Goal: Check status: Check status

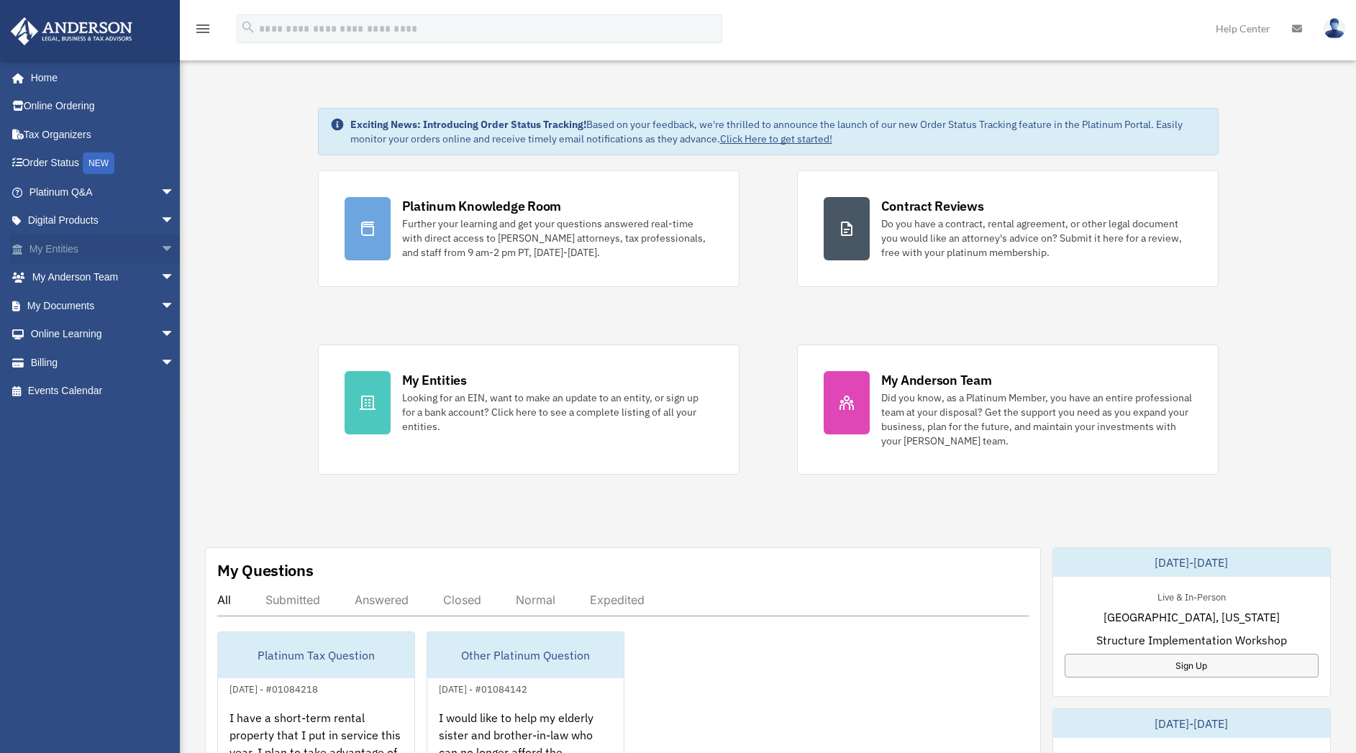
click at [91, 252] on link "My Entities arrow_drop_down" at bounding box center [103, 248] width 186 height 29
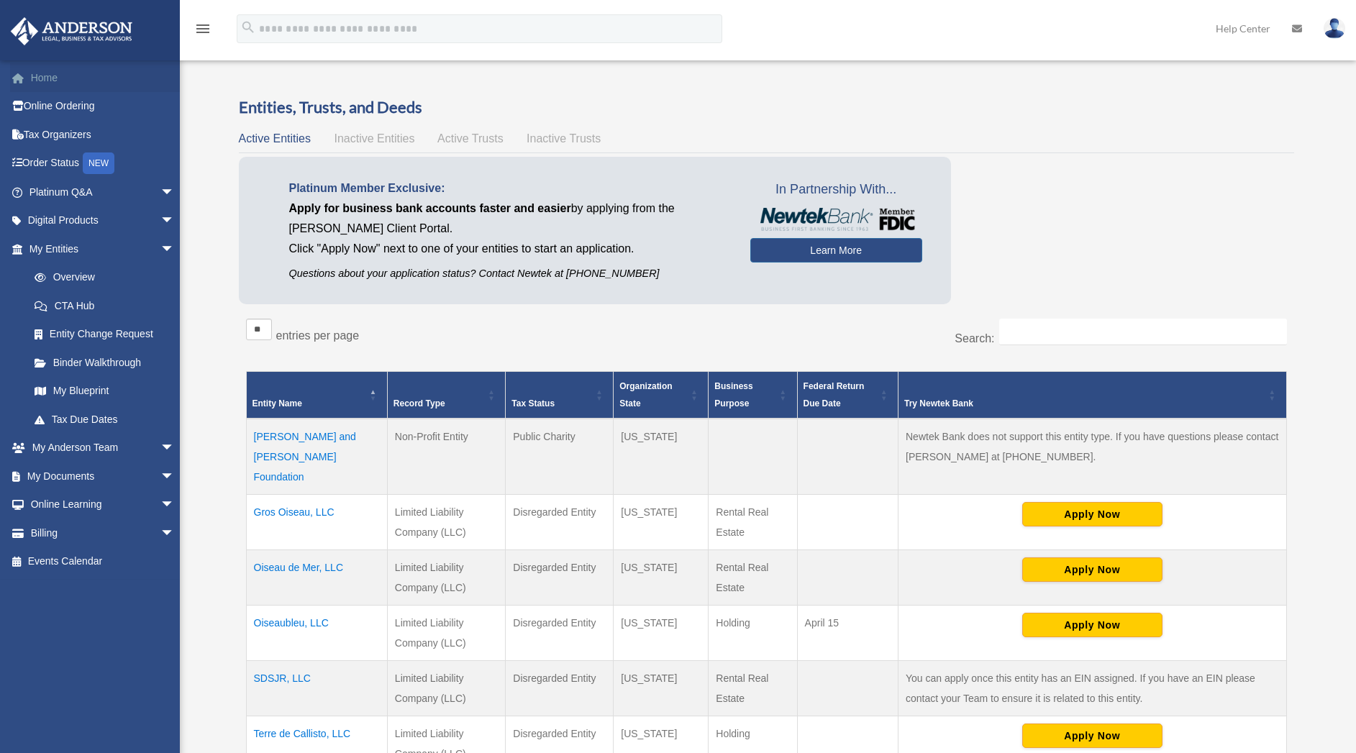
click at [50, 76] on link "Home" at bounding box center [103, 77] width 186 height 29
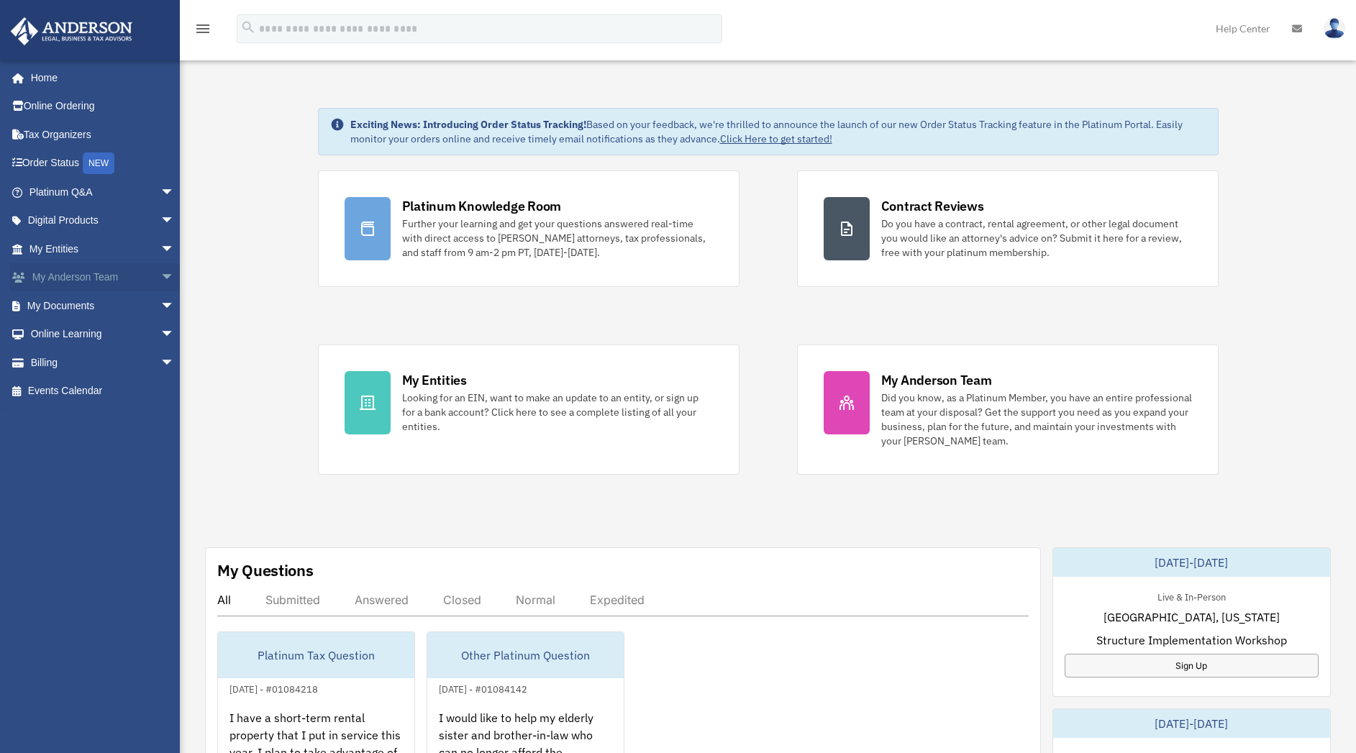
click at [160, 281] on span "arrow_drop_down" at bounding box center [174, 277] width 29 height 29
click at [160, 191] on span "arrow_drop_down" at bounding box center [174, 192] width 29 height 29
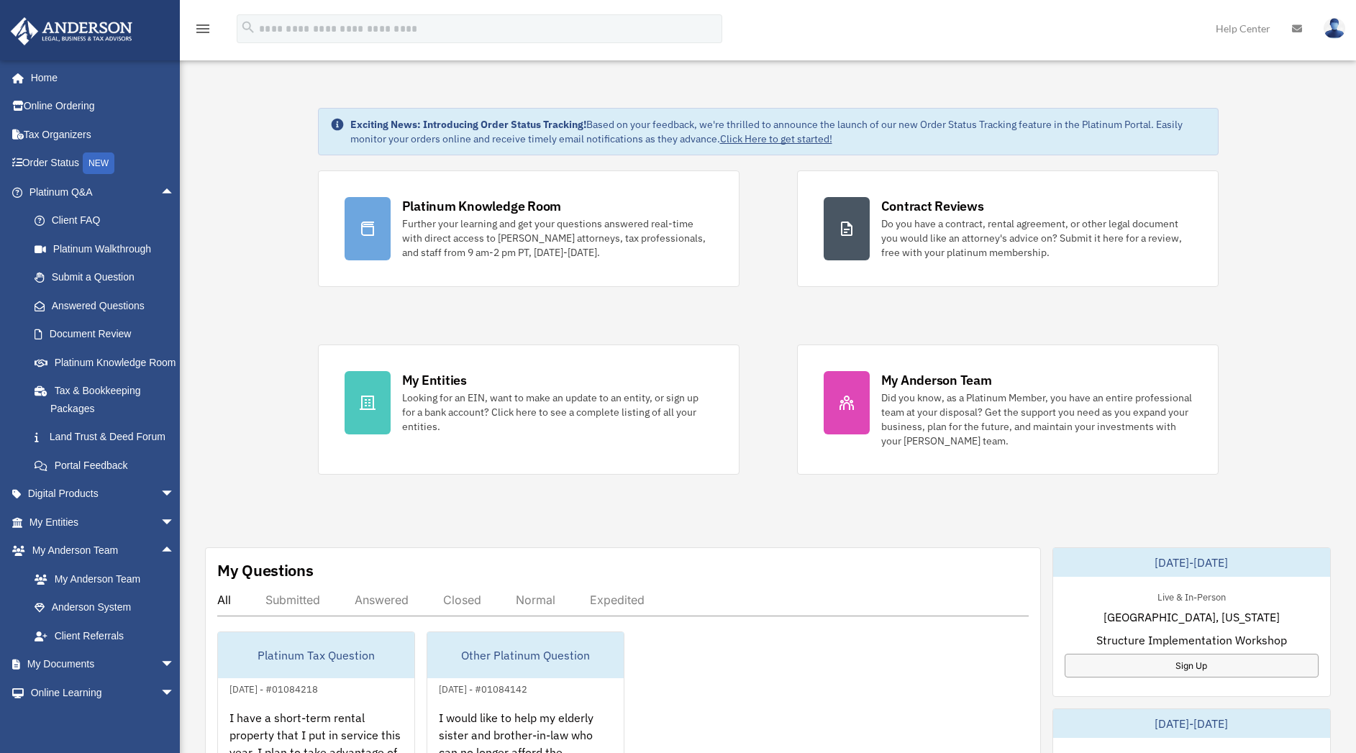
click at [206, 25] on icon "menu" at bounding box center [202, 28] width 17 height 17
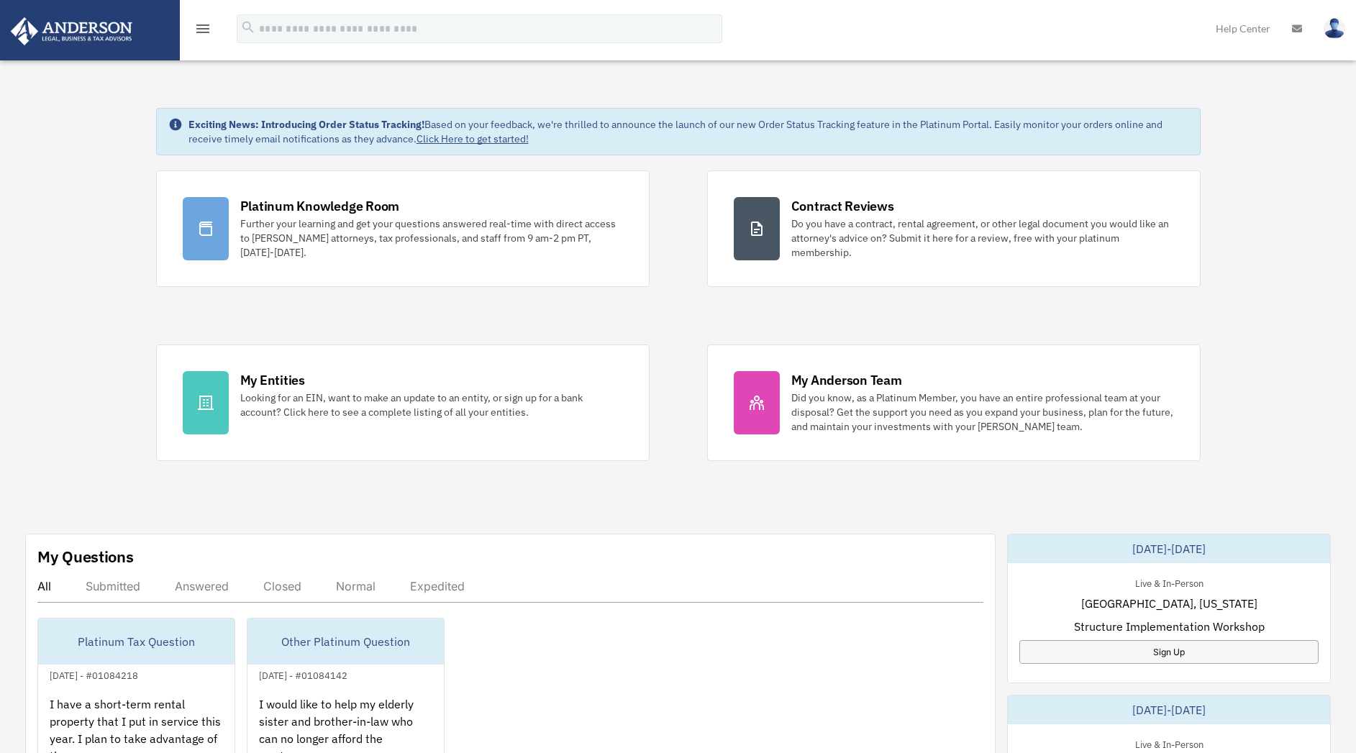
click at [206, 25] on icon "menu" at bounding box center [202, 28] width 17 height 17
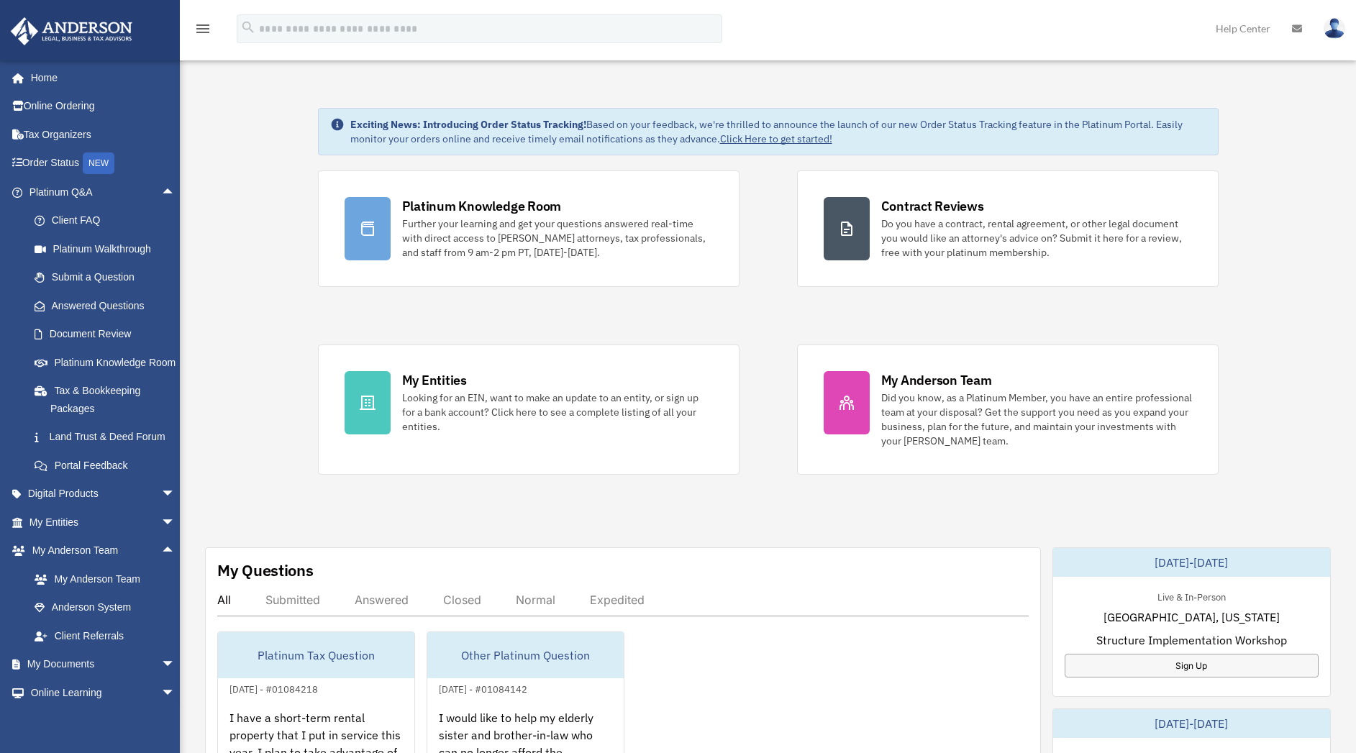
click at [206, 27] on icon "menu" at bounding box center [202, 28] width 17 height 17
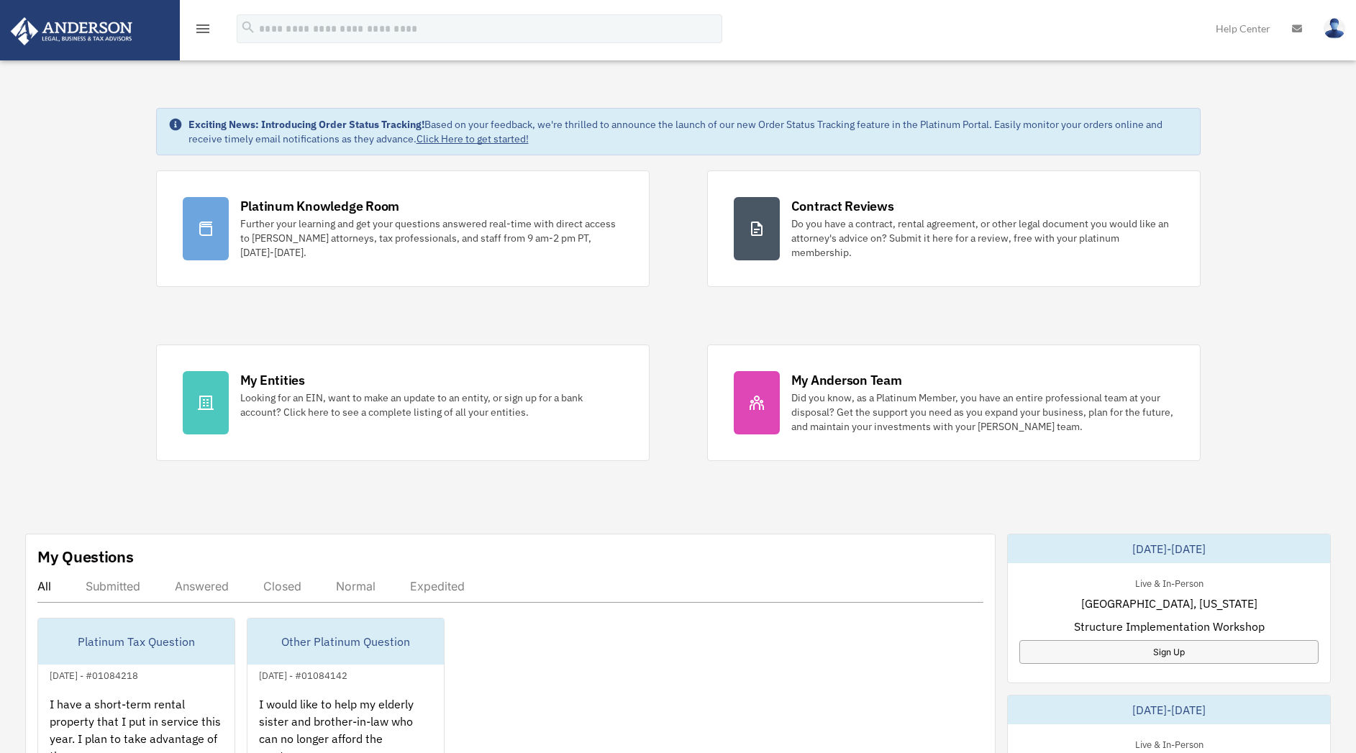
click at [77, 27] on img at bounding box center [71, 31] width 130 height 28
click at [85, 39] on img at bounding box center [71, 31] width 130 height 28
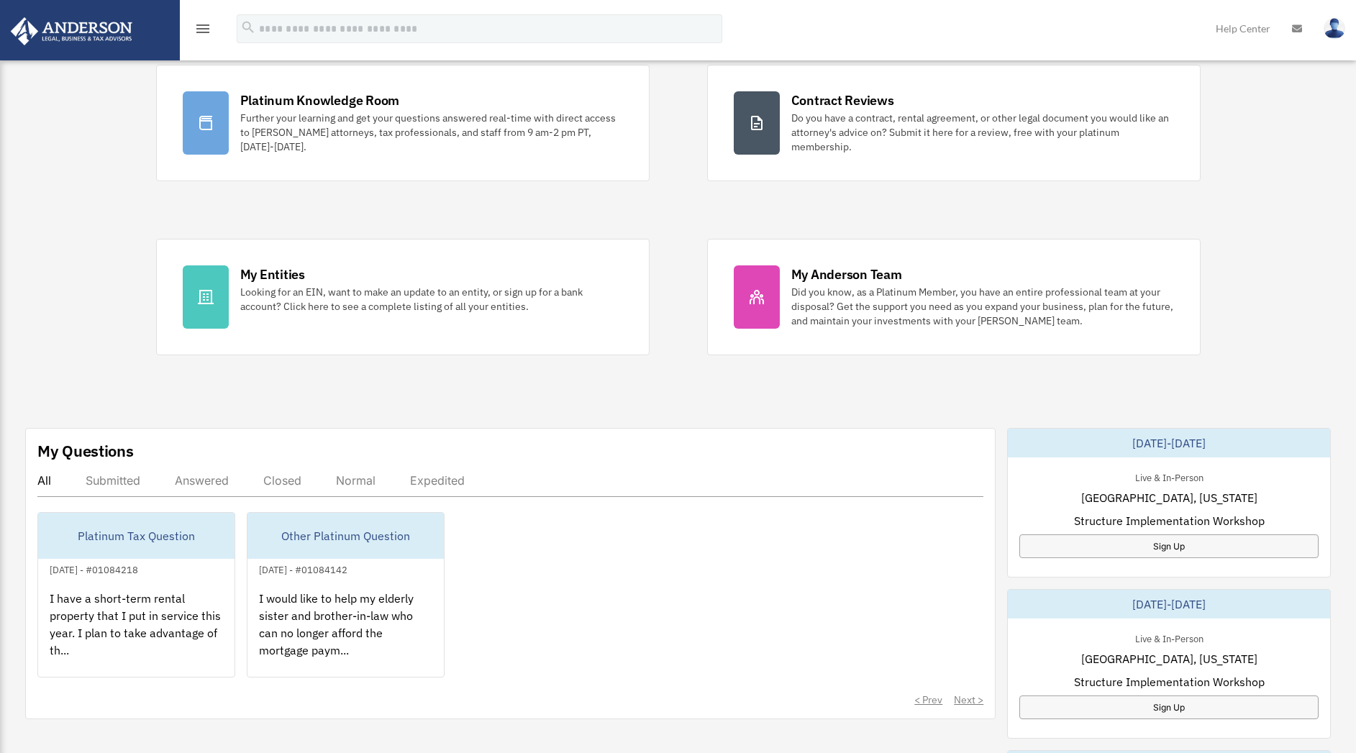
scroll to position [107, 0]
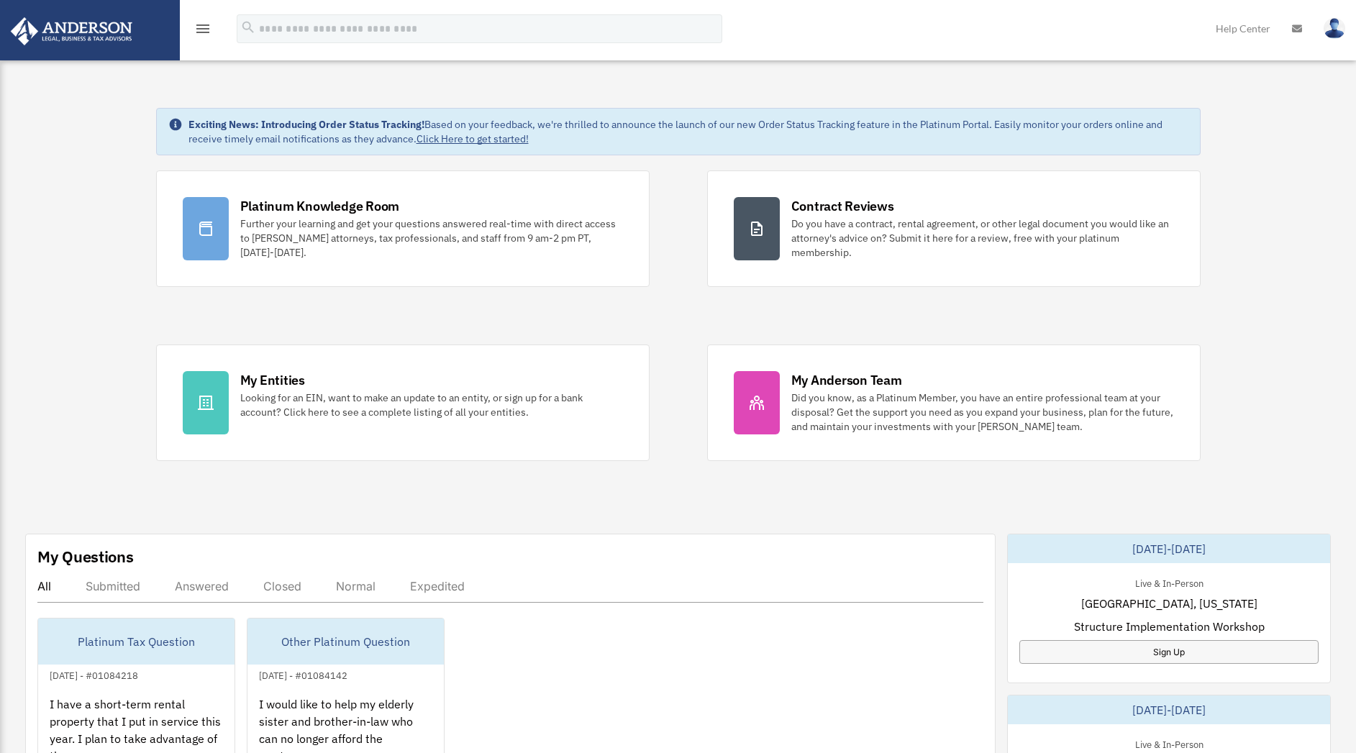
click at [209, 35] on icon "menu" at bounding box center [202, 28] width 17 height 17
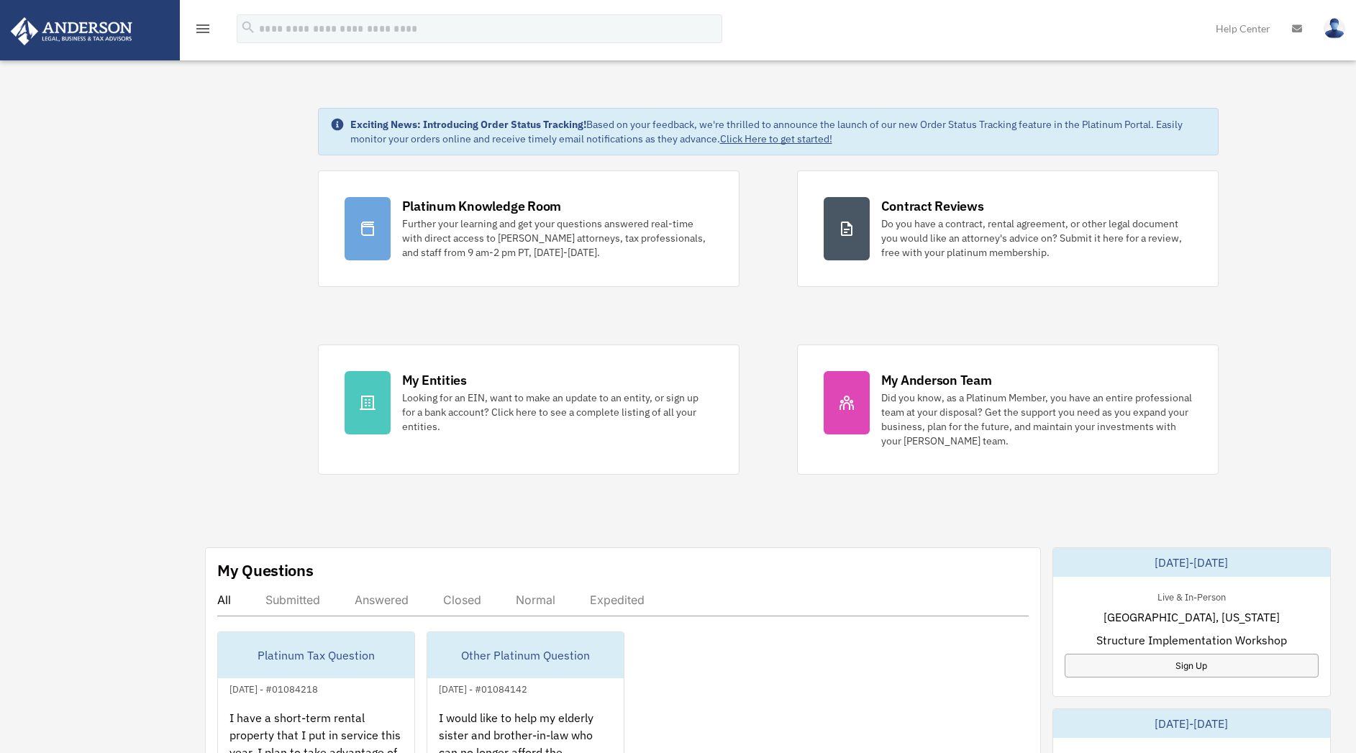
click at [201, 29] on icon "menu" at bounding box center [202, 28] width 17 height 17
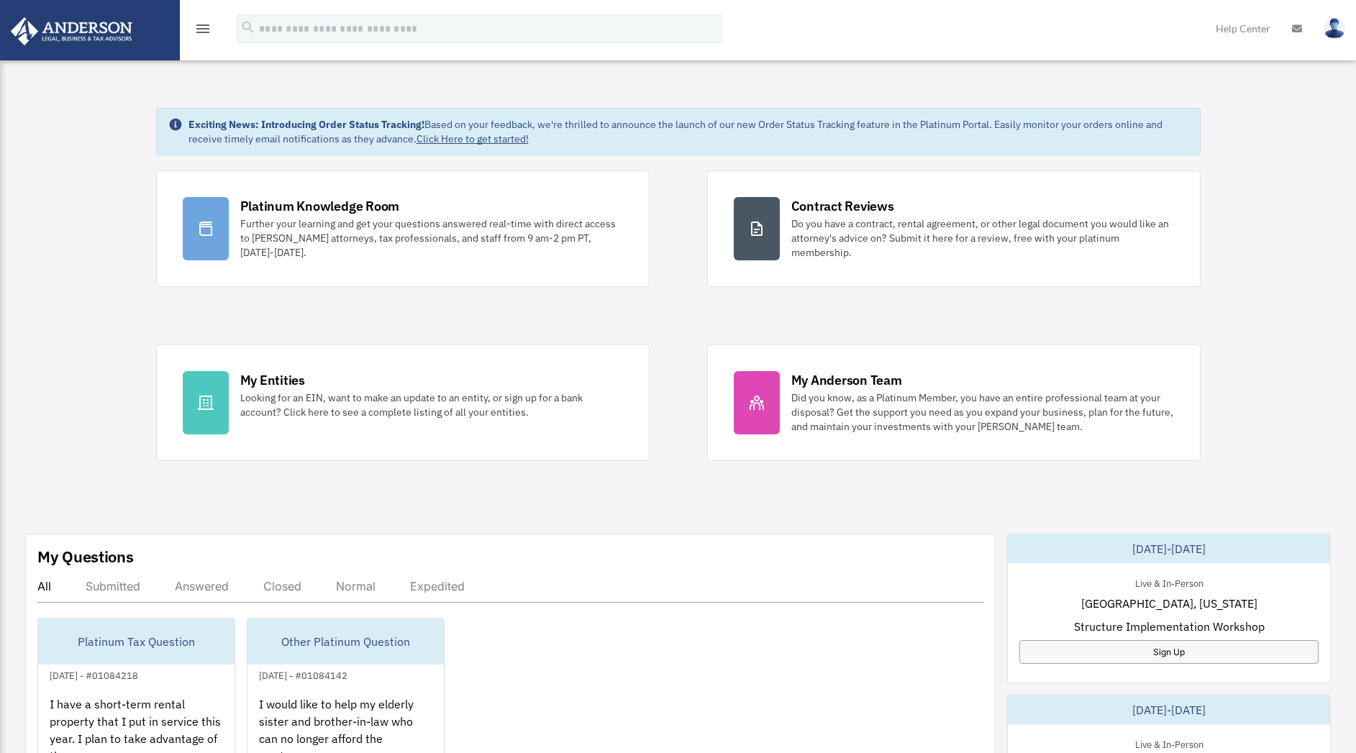
click at [201, 29] on icon "menu" at bounding box center [202, 28] width 17 height 17
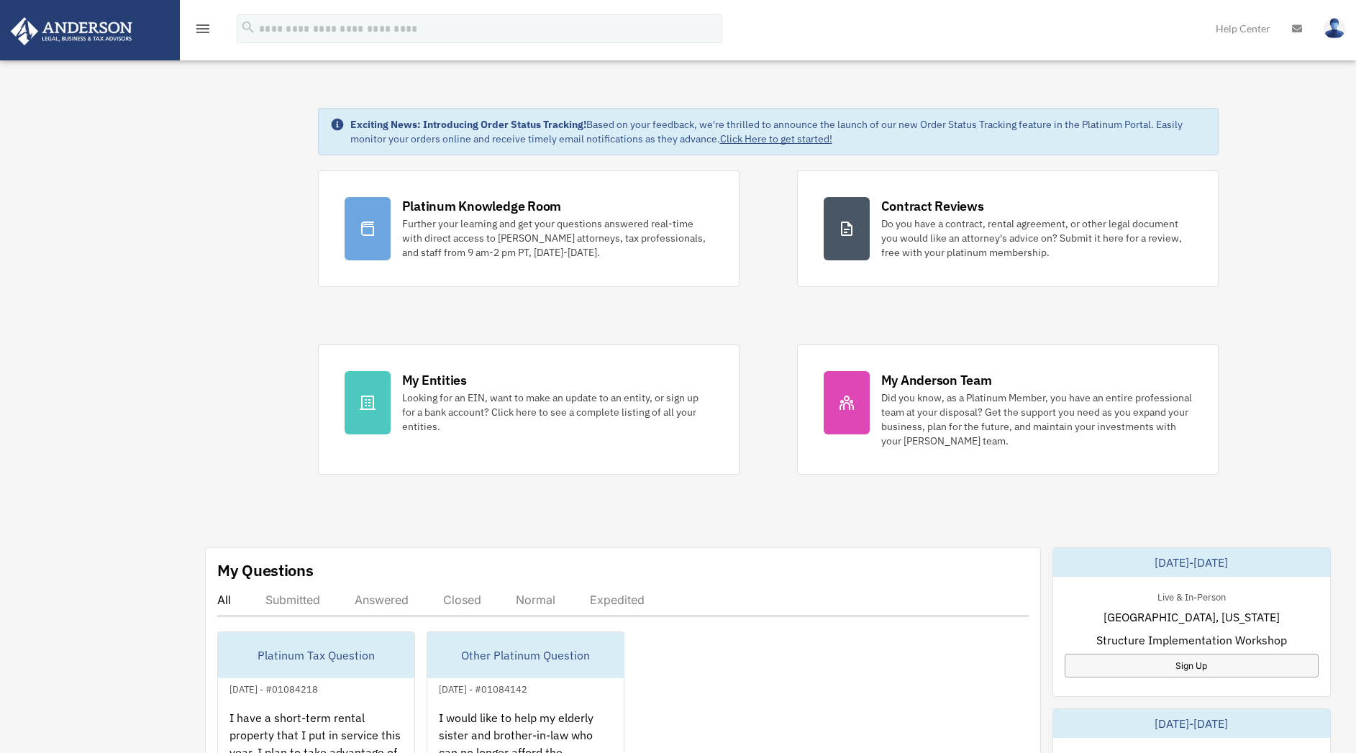
click at [83, 215] on div "Dashboard mwwilliams71@gmail.com Sign Out mwwilliams71@gmail.com Home Online Or…" at bounding box center [678, 724] width 1356 height 1341
click at [204, 27] on icon "menu" at bounding box center [202, 28] width 17 height 17
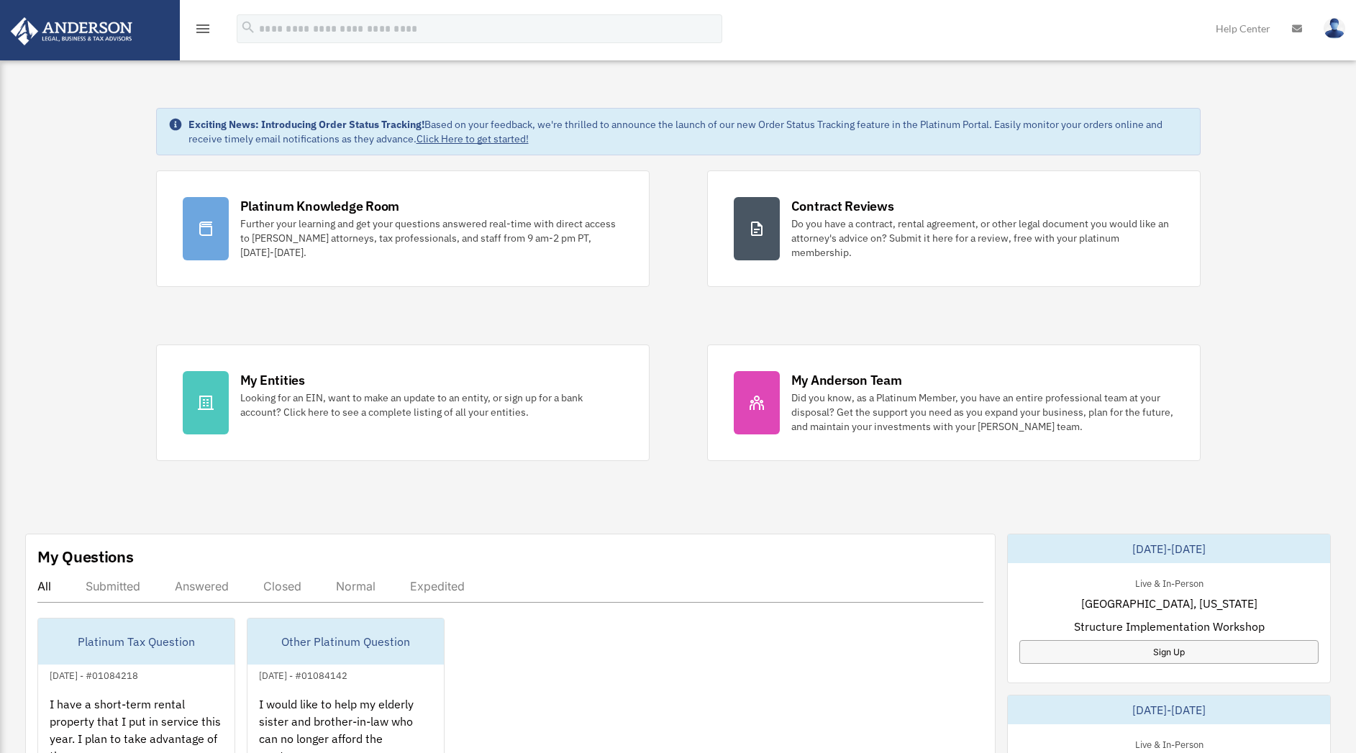
click at [204, 27] on icon "menu" at bounding box center [202, 28] width 17 height 17
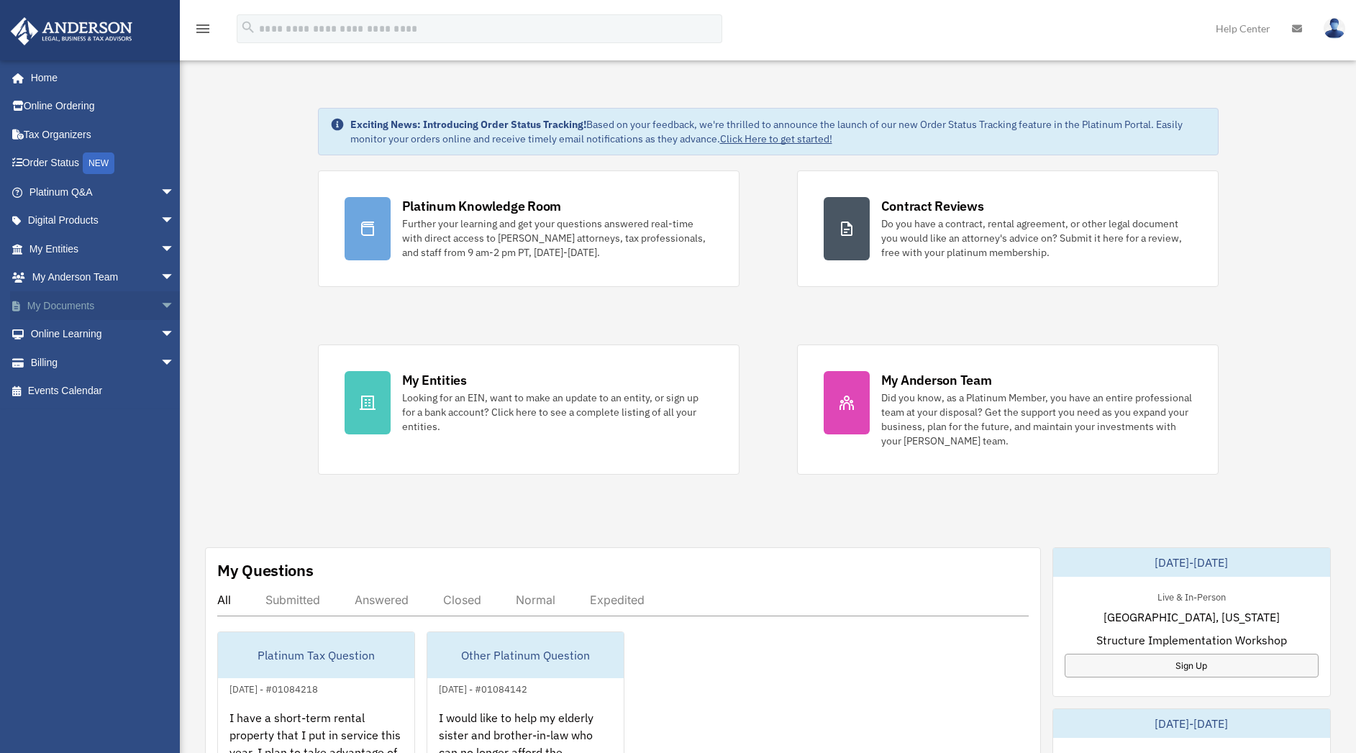
click at [160, 306] on span "arrow_drop_down" at bounding box center [174, 305] width 29 height 29
click at [120, 468] on link "Billing arrow_drop_down" at bounding box center [103, 476] width 186 height 29
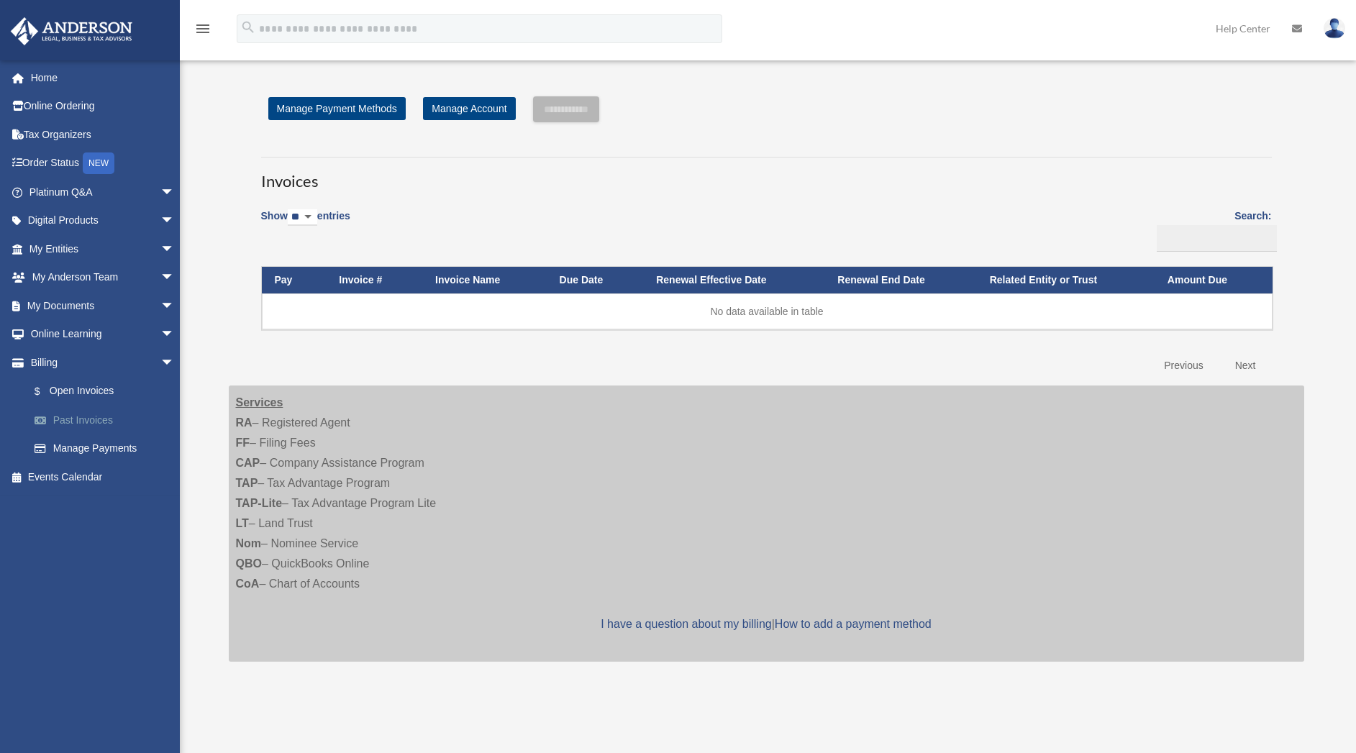
click at [94, 418] on link "Past Invoices" at bounding box center [108, 420] width 176 height 29
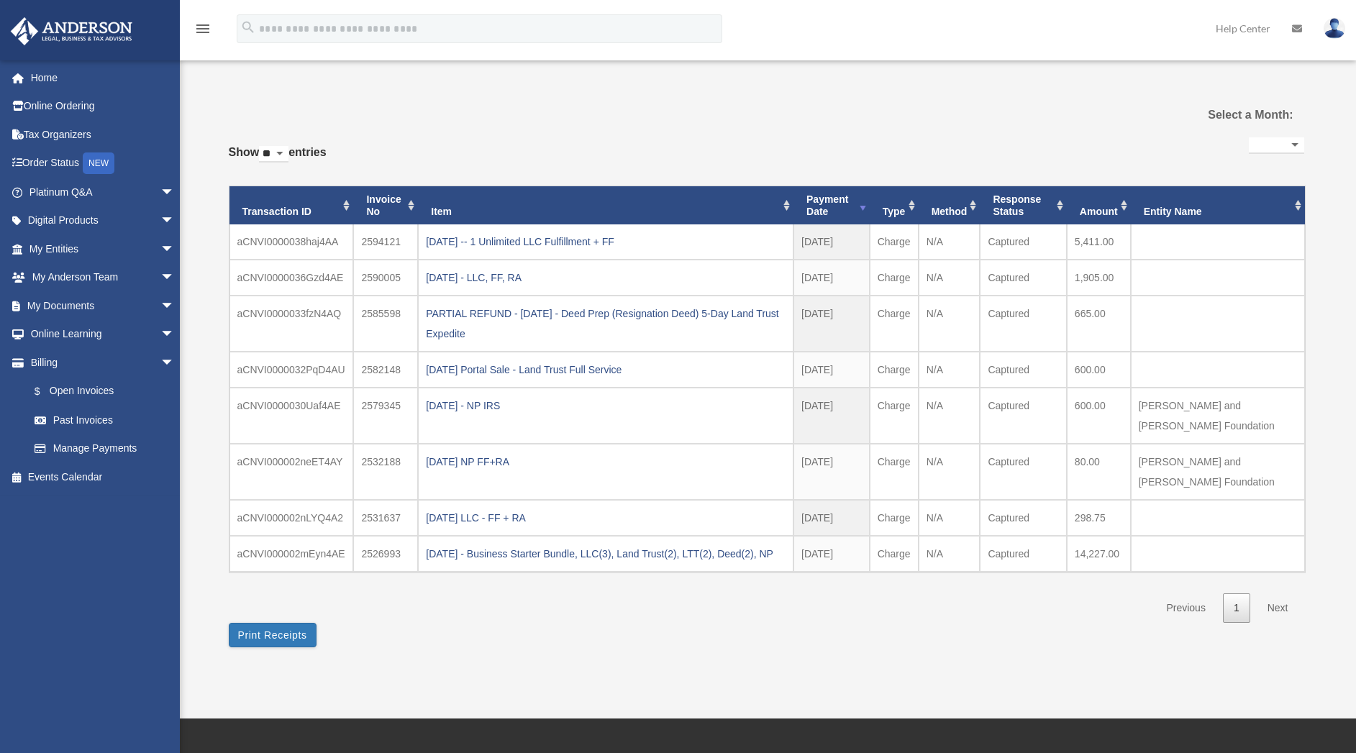
select select
click at [483, 242] on div "[DATE] -- 1 Unlimited LLC Fulfillment + FF" at bounding box center [606, 242] width 360 height 20
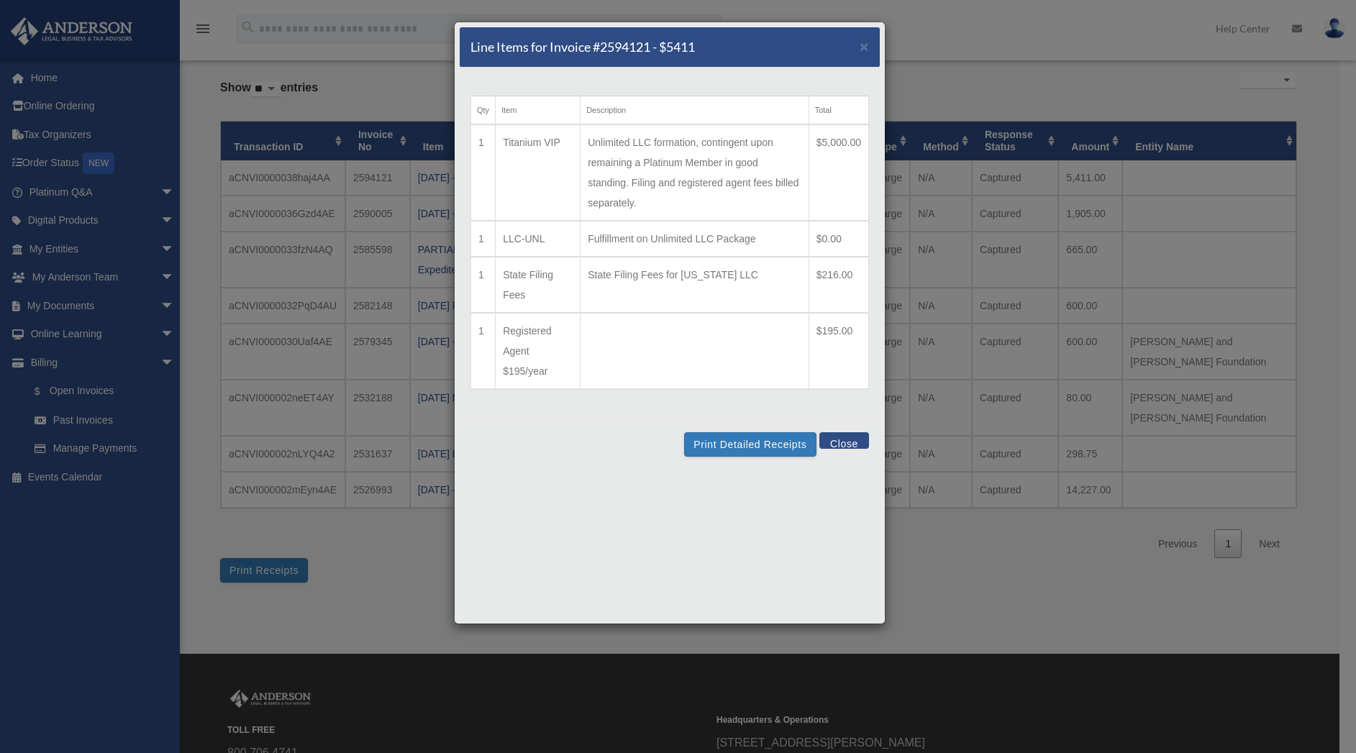
scroll to position [65, 0]
click at [840, 435] on button "Close" at bounding box center [844, 440] width 50 height 17
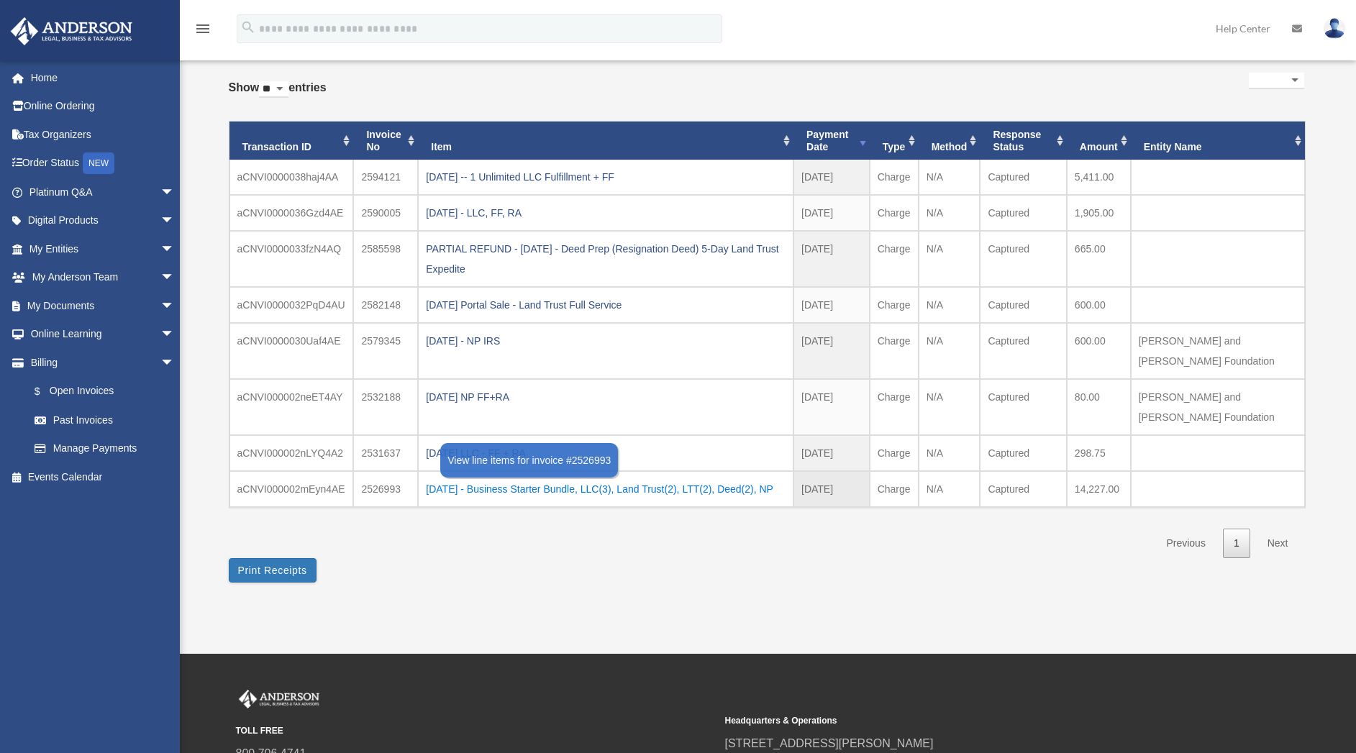
click at [510, 490] on div "[DATE] - Business Starter Bundle, LLC(3), Land Trust(2), LTT(2), Deed(2), NP" at bounding box center [606, 489] width 360 height 20
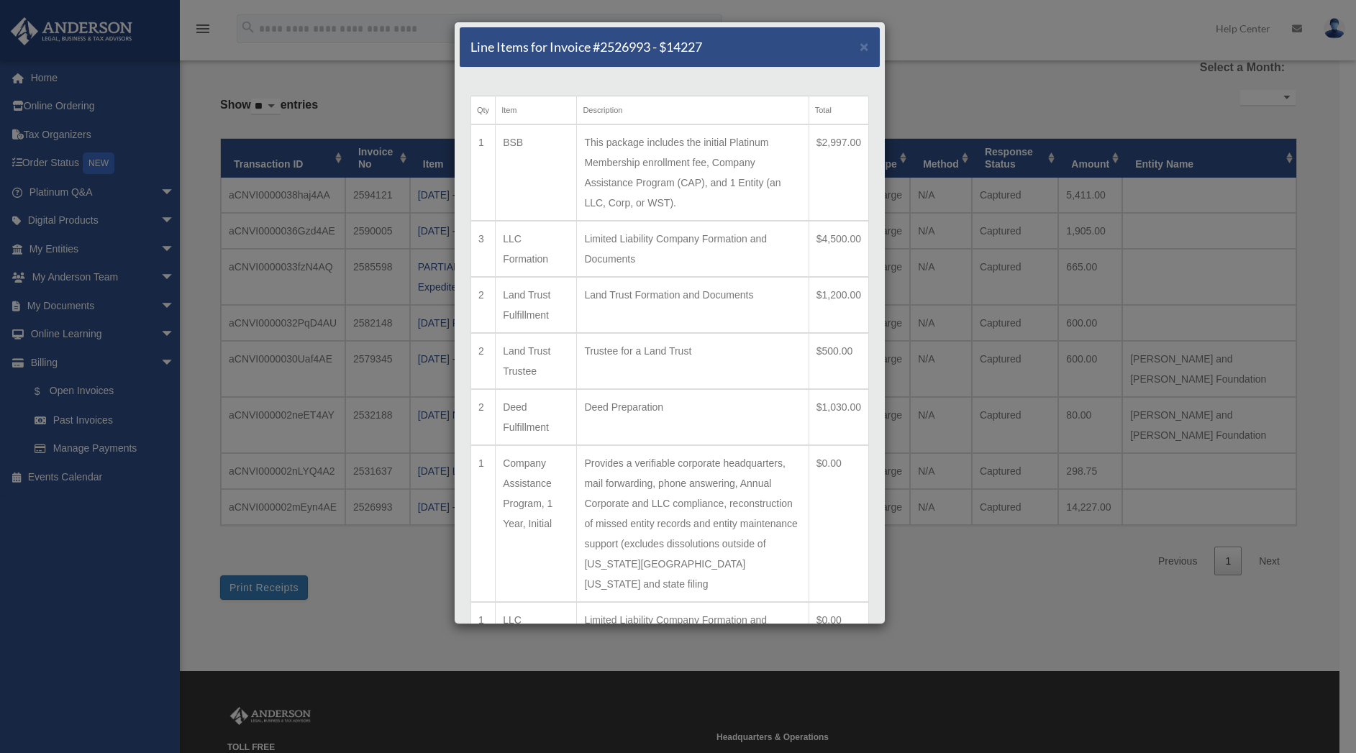
scroll to position [0, 0]
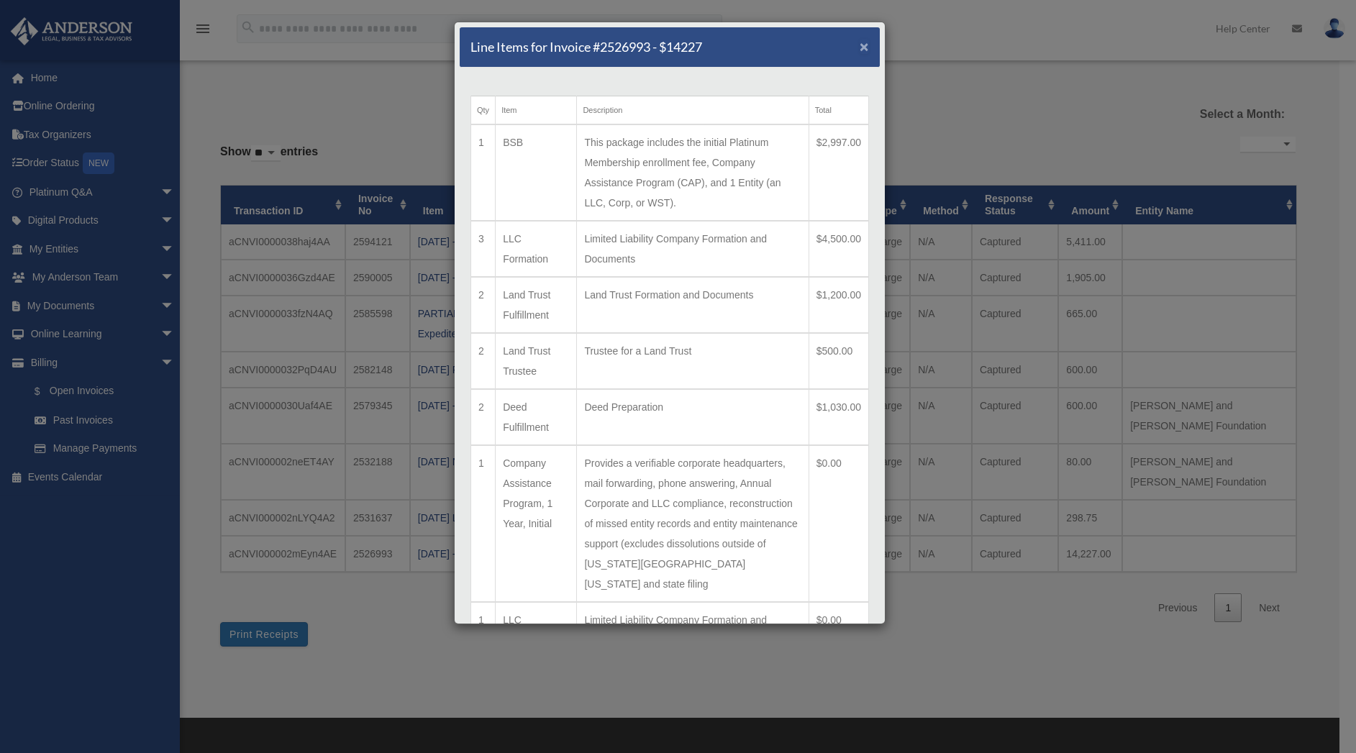
click at [860, 48] on span "×" at bounding box center [864, 46] width 9 height 17
